Goal: Share content: Share content

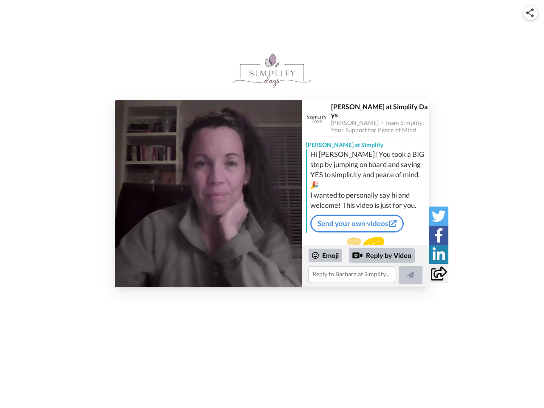
click at [531, 13] on img at bounding box center [531, 13] width 8 height 9
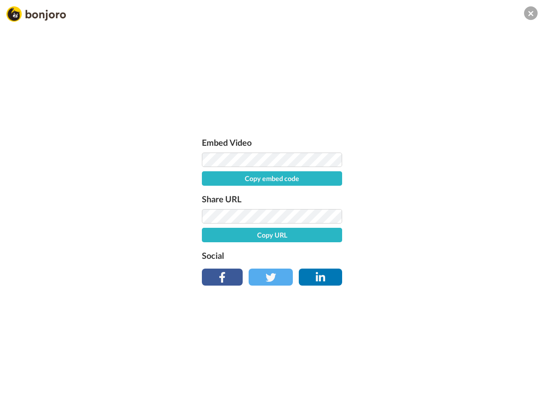
click at [208, 194] on label "Share URL" at bounding box center [272, 199] width 140 height 14
click at [366, 266] on div "Embed Video Copy embed code Share URL Copy URL Social" at bounding box center [272, 250] width 544 height 408
click at [326, 256] on label "Social" at bounding box center [272, 256] width 140 height 14
click at [382, 256] on div "Embed Video Copy embed code Share URL Copy URL Social" at bounding box center [272, 250] width 544 height 408
click at [411, 275] on div "Embed Video Copy embed code Share URL Copy URL Social" at bounding box center [272, 250] width 544 height 408
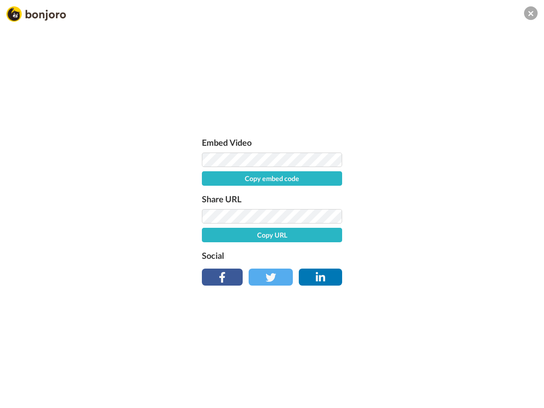
click at [439, 216] on div "Embed Video Copy embed code Share URL Copy URL Social" at bounding box center [272, 250] width 544 height 408
click at [439, 235] on div "Embed Video Copy embed code Share URL Copy URL Social" at bounding box center [272, 250] width 544 height 408
click at [439, 254] on div "Embed Video Copy embed code Share URL Copy URL Social" at bounding box center [272, 250] width 544 height 408
click at [439, 273] on div "Embed Video Copy embed code Share URL Copy URL Social" at bounding box center [272, 250] width 544 height 408
